Goal: Task Accomplishment & Management: Manage account settings

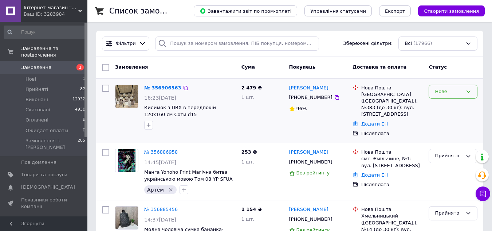
click at [461, 93] on div "Нове" at bounding box center [449, 92] width 28 height 8
click at [444, 105] on li "Прийнято" at bounding box center [453, 106] width 48 height 13
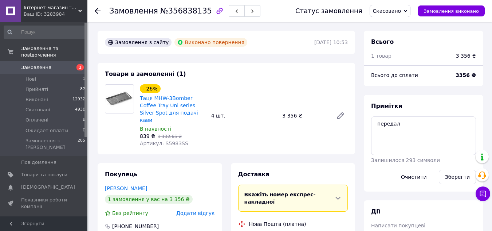
scroll to position [64, 0]
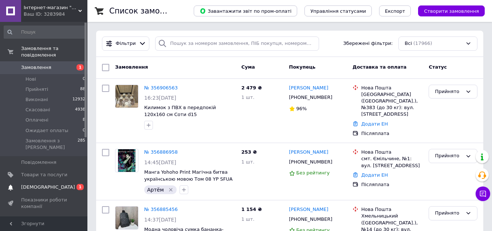
click at [47, 184] on span "[DEMOGRAPHIC_DATA]" at bounding box center [48, 187] width 54 height 7
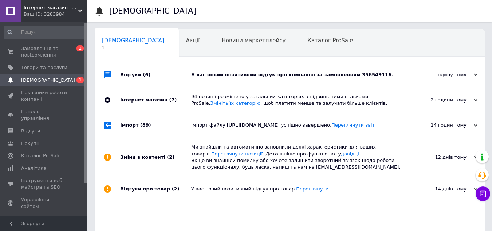
click at [239, 73] on div "У вас новий позитивний відгук про компанію за замовленням 356549116." at bounding box center [298, 74] width 214 height 7
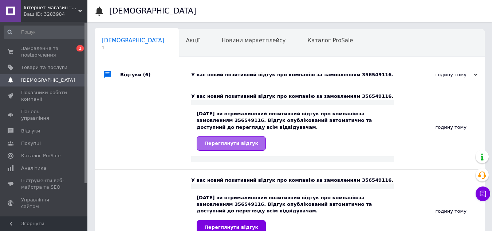
click at [241, 144] on span "Переглянути відгук" at bounding box center [231, 142] width 54 height 5
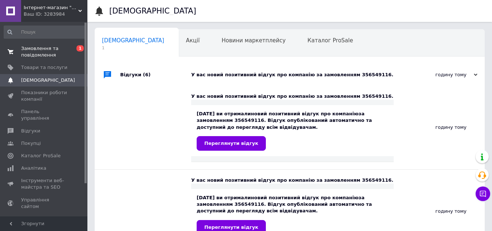
drag, startPoint x: 30, startPoint y: 51, endPoint x: 30, endPoint y: 47, distance: 4.4
click at [30, 50] on span "Замовлення та повідомлення" at bounding box center [44, 51] width 46 height 13
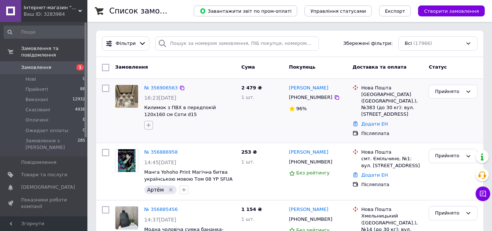
click at [147, 125] on icon "button" at bounding box center [149, 125] width 6 height 6
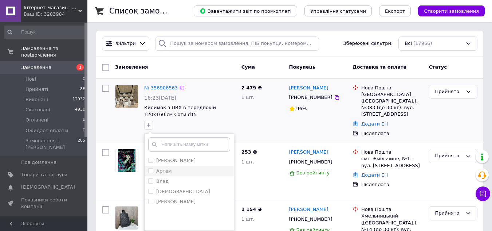
click at [149, 170] on input "Артём" at bounding box center [150, 170] width 5 height 5
checkbox input "true"
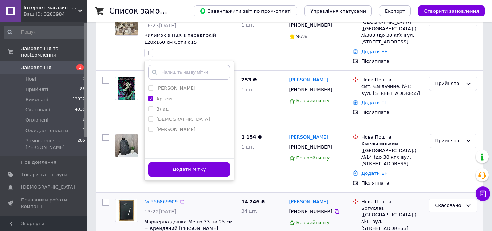
scroll to position [73, 0]
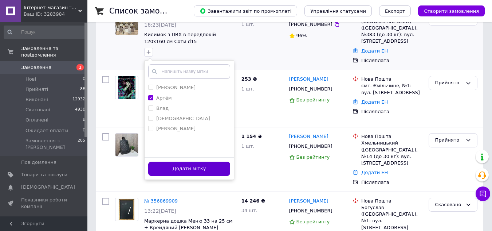
click at [193, 172] on button "Додати мітку" at bounding box center [189, 168] width 82 height 14
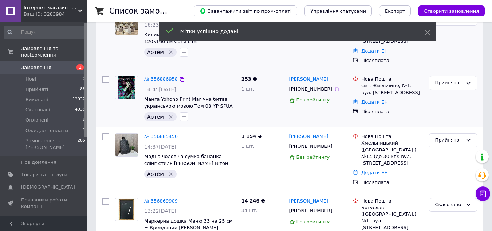
scroll to position [0, 0]
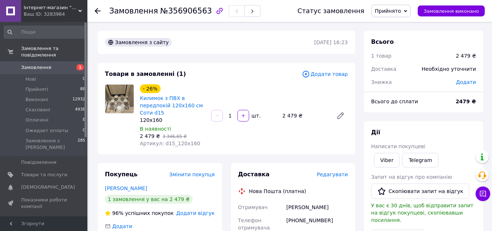
click at [167, 147] on div "- 26% Килимок з ПВХ в передпокій 120х160 см Соти d15 120х160 В наявності 2 479 …" at bounding box center [172, 116] width 71 height 66
copy span "d15_120х160"
click at [273, 76] on div "Товари в замовленні (1)" at bounding box center [203, 74] width 197 height 8
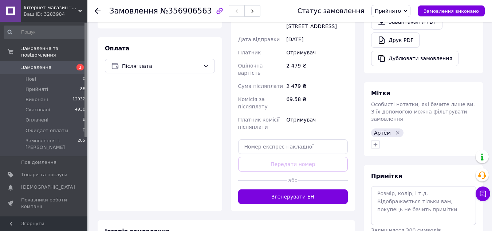
scroll to position [280, 0]
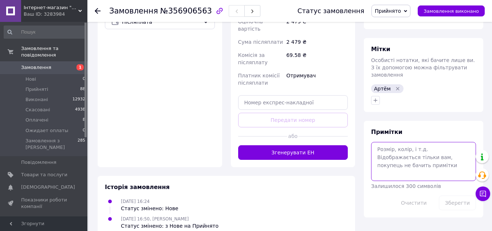
click at [418, 166] on textarea at bounding box center [423, 161] width 105 height 39
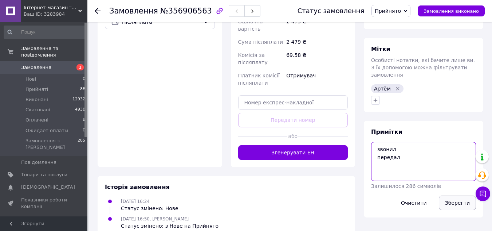
type textarea "звонил передал"
click at [452, 195] on button "Зберегти" at bounding box center [457, 202] width 37 height 15
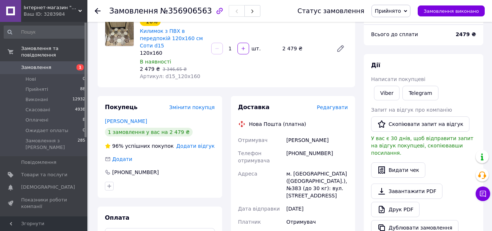
scroll to position [62, 0]
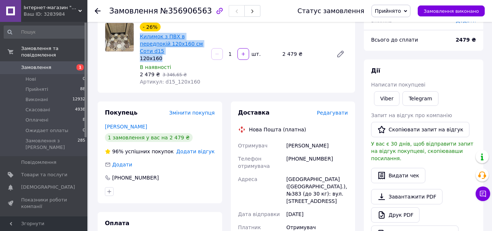
drag, startPoint x: 169, startPoint y: 59, endPoint x: 140, endPoint y: 38, distance: 36.7
click at [140, 38] on div "- 26% Килимок з ПВХ в передпокій 120х160 см Соти d15 120х160" at bounding box center [173, 42] width 66 height 39
copy div "Килимок з ПВХ в передпокій 120х160 см Соти d15 120х160"
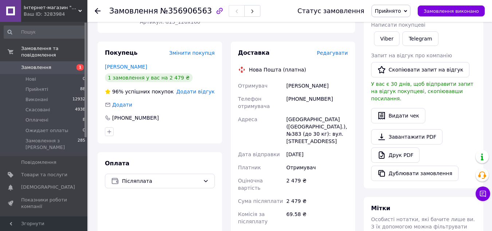
scroll to position [134, 0]
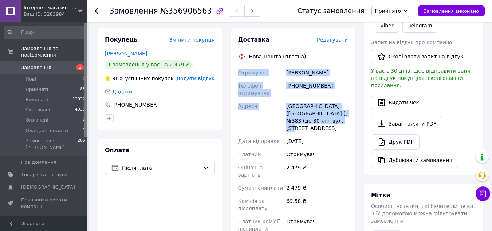
drag, startPoint x: 238, startPoint y: 73, endPoint x: 351, endPoint y: 120, distance: 122.2
click at [351, 120] on div "Доставка Редагувати Нова Пошта (платна) Отримувач Полищук Ольга Телефон отримув…" at bounding box center [293, 170] width 125 height 284
copy div "Отримувач Полищук Ольга Телефон отримувача +380672450400 Адреса Київ (Київська …"
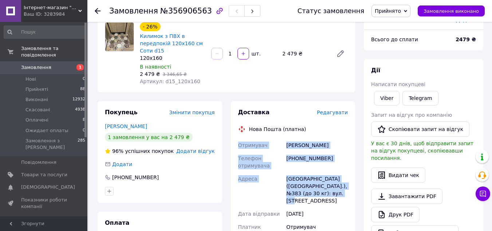
scroll to position [0, 0]
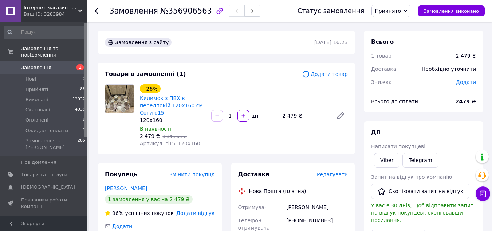
click at [260, 144] on div "- 26% Килимок з ПВХ в передпокій 120х160 см Соти d15 120х160 В наявності 2 479 …" at bounding box center [244, 116] width 214 height 66
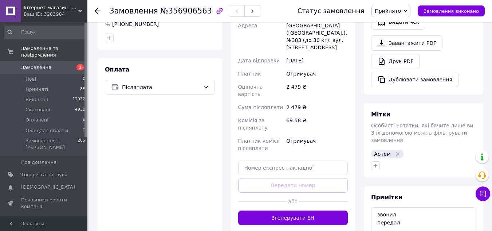
scroll to position [109, 0]
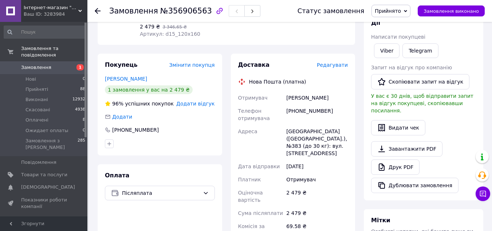
click at [315, 114] on div "[PHONE_NUMBER]" at bounding box center [317, 114] width 64 height 20
copy div "380672450400"
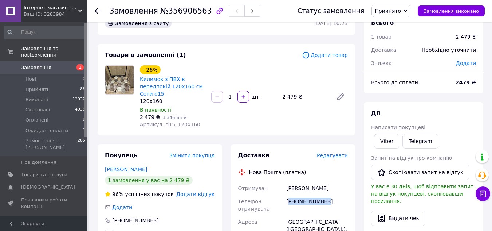
scroll to position [36, 0]
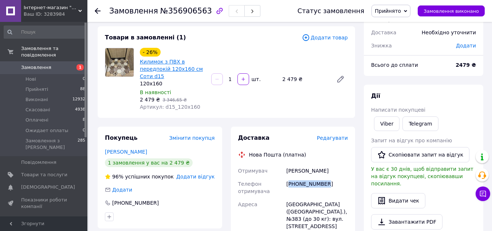
copy div "380672450400"
drag, startPoint x: 329, startPoint y: 170, endPoint x: 287, endPoint y: 171, distance: 42.3
click at [287, 171] on div "Полищук Ольга" at bounding box center [317, 170] width 64 height 13
copy div "Полищук Ольга"
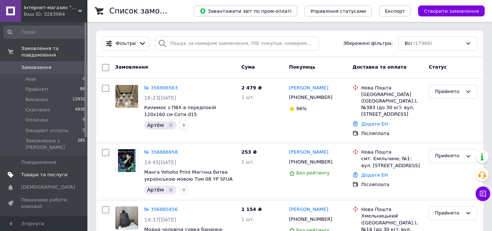
click at [50, 171] on span "Товари та послуги" at bounding box center [44, 174] width 46 height 7
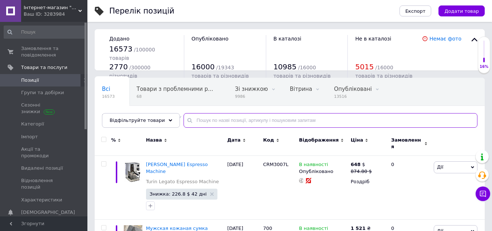
click at [220, 121] on input "text" at bounding box center [331, 120] width 294 height 15
paste input "3815"
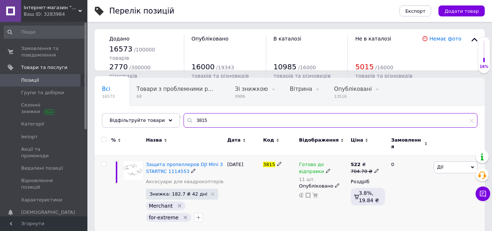
scroll to position [3, 0]
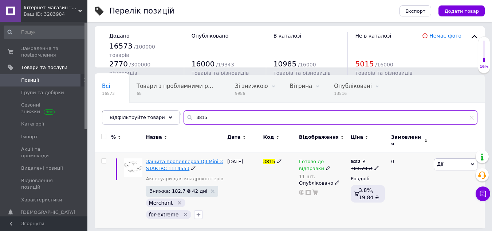
type input "3815"
click at [173, 159] on span "Защита пропеллеров DJI Mini 3 STARTRC 1114553" at bounding box center [184, 165] width 77 height 12
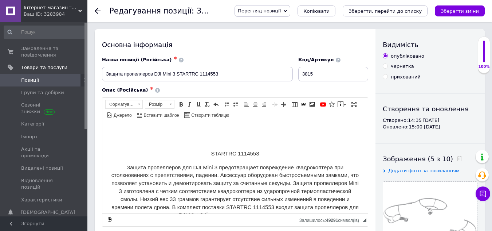
drag, startPoint x: 300, startPoint y: 11, endPoint x: 300, endPoint y: 15, distance: 3.7
click at [281, 12] on span "Перегляд позиції" at bounding box center [259, 10] width 43 height 5
click at [300, 22] on li "Зберегти та переглянути на сайті" at bounding box center [292, 25] width 114 height 10
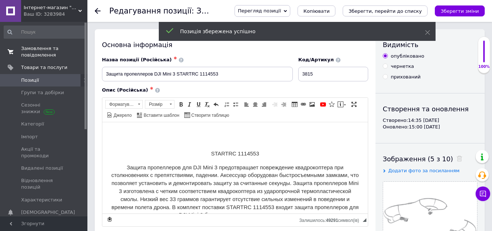
click at [40, 48] on span "Замовлення та повідомлення" at bounding box center [44, 51] width 46 height 13
